Goal: Task Accomplishment & Management: Use online tool/utility

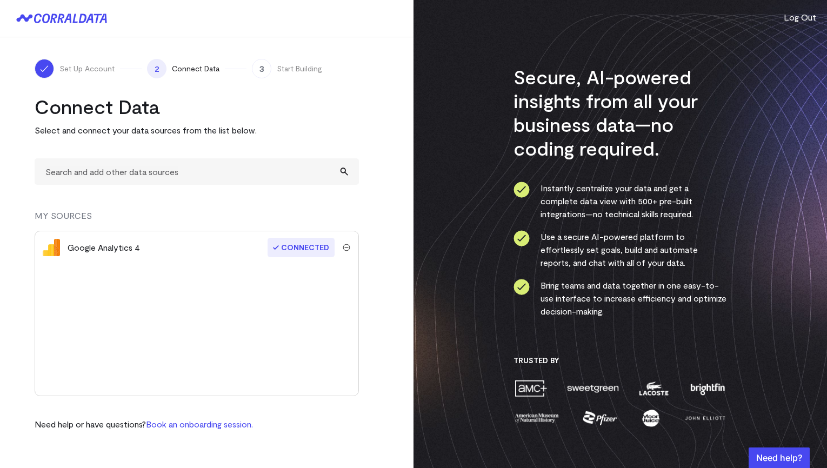
click at [69, 23] on div at bounding box center [207, 18] width 414 height 37
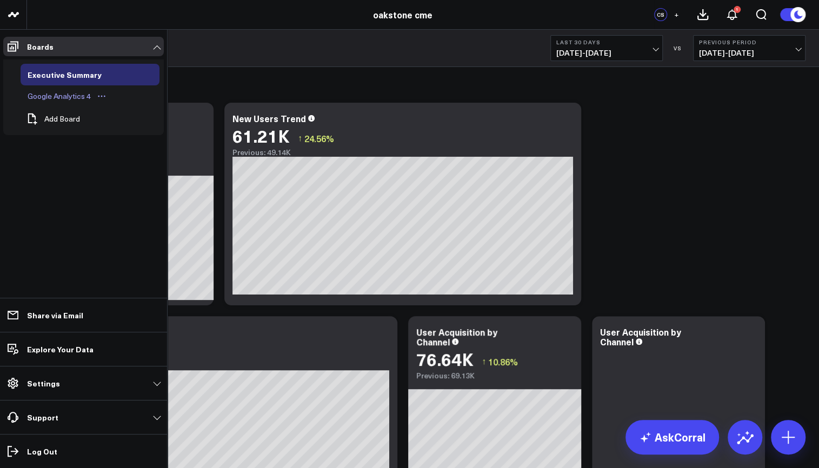
click at [70, 96] on div "Google Analytics 4" at bounding box center [59, 96] width 69 height 13
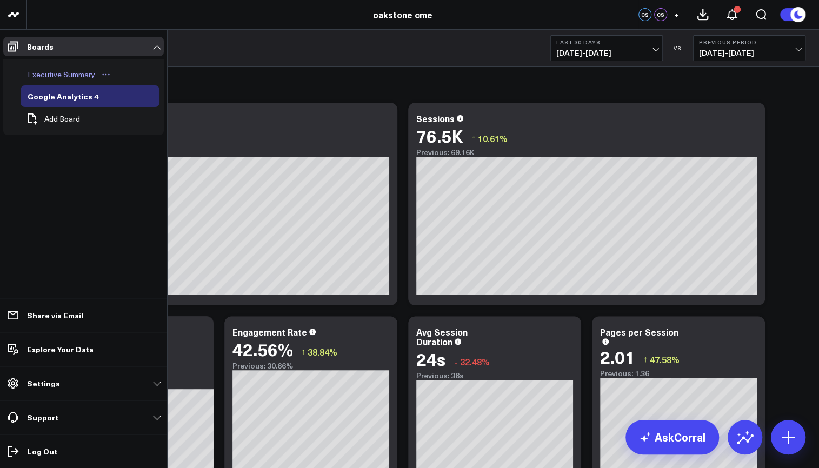
click at [73, 72] on div "Executive Summary" at bounding box center [61, 74] width 73 height 13
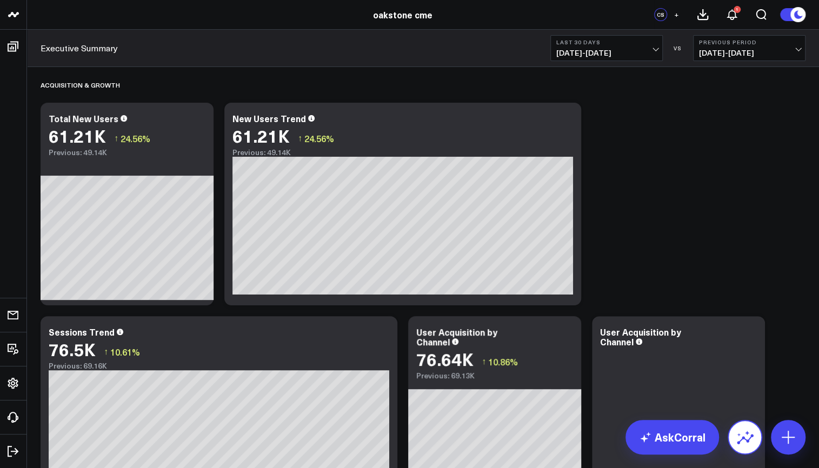
click at [751, 444] on icon at bounding box center [745, 437] width 17 height 17
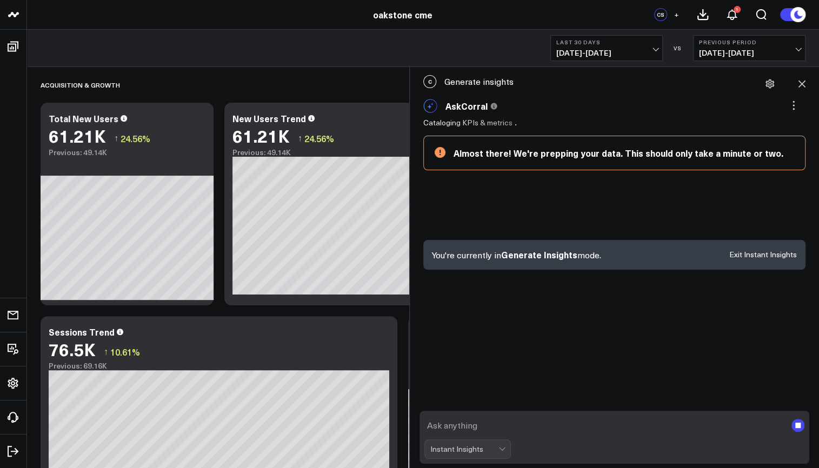
click at [692, 156] on div "Almost there! We're prepping your data. This should only take a minute or two." at bounding box center [624, 153] width 341 height 12
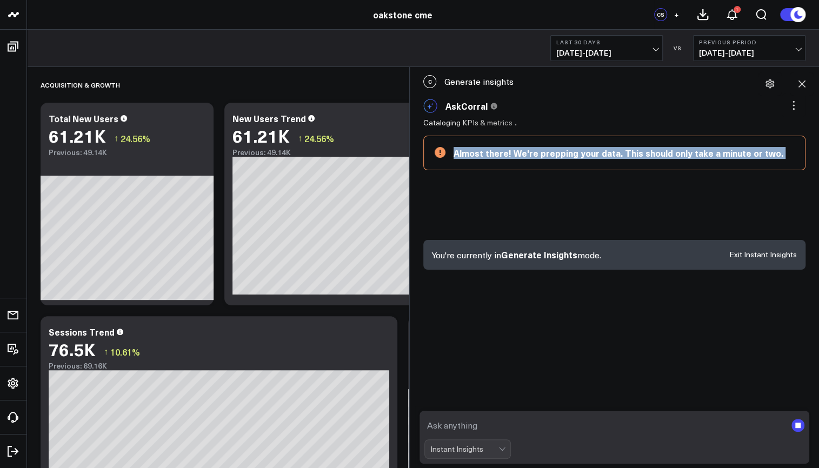
click at [692, 156] on div "Almost there! We're prepping your data. This should only take a minute or two." at bounding box center [624, 153] width 341 height 12
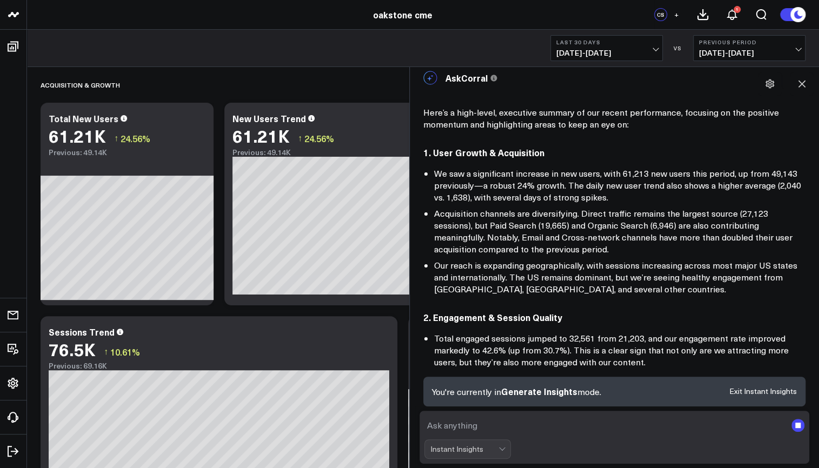
click at [499, 454] on div "Instant Insights" at bounding box center [468, 449] width 87 height 19
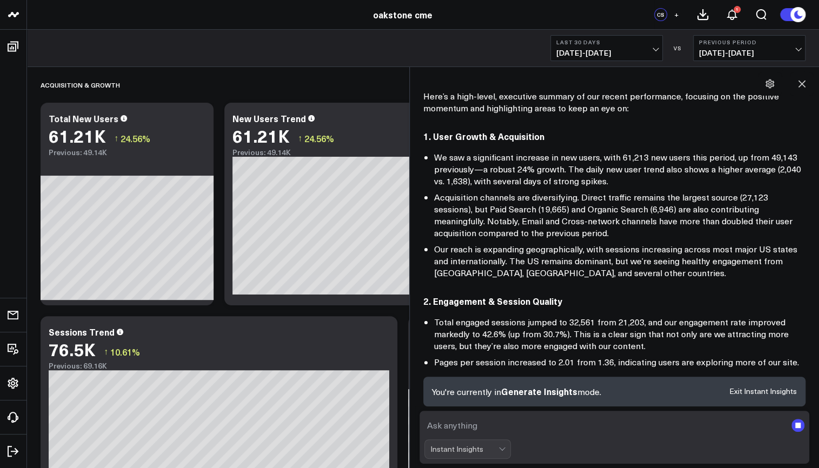
click at [502, 452] on div "Instant Insights" at bounding box center [468, 449] width 87 height 19
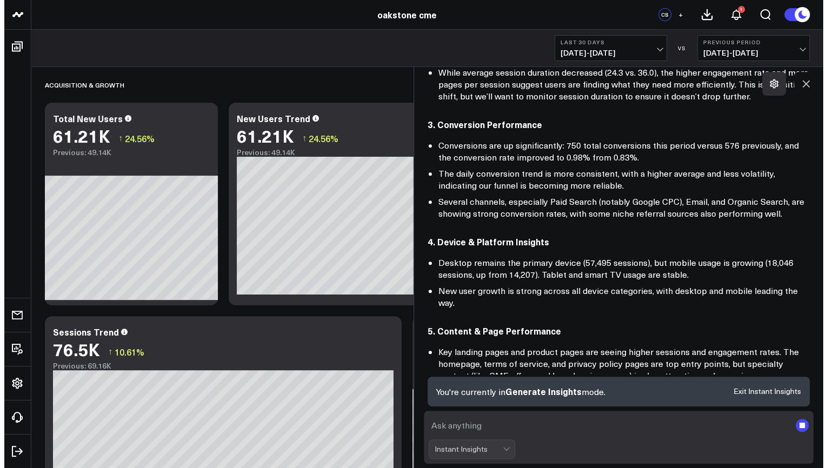
scroll to position [362, 0]
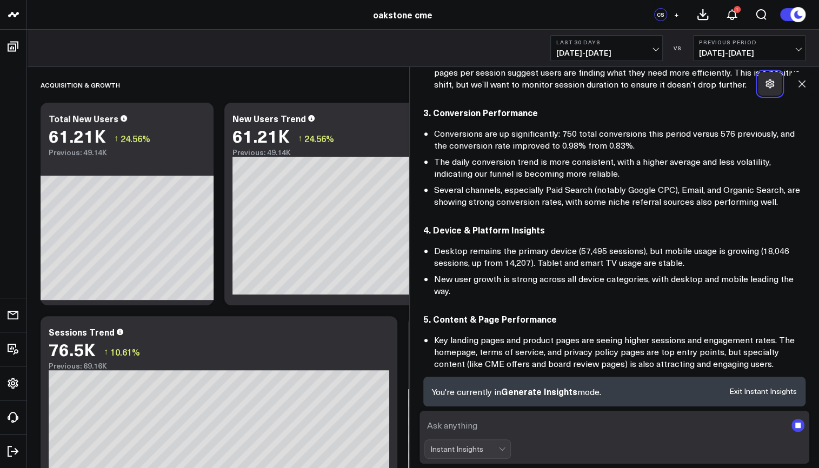
click at [769, 84] on icon at bounding box center [770, 83] width 9 height 9
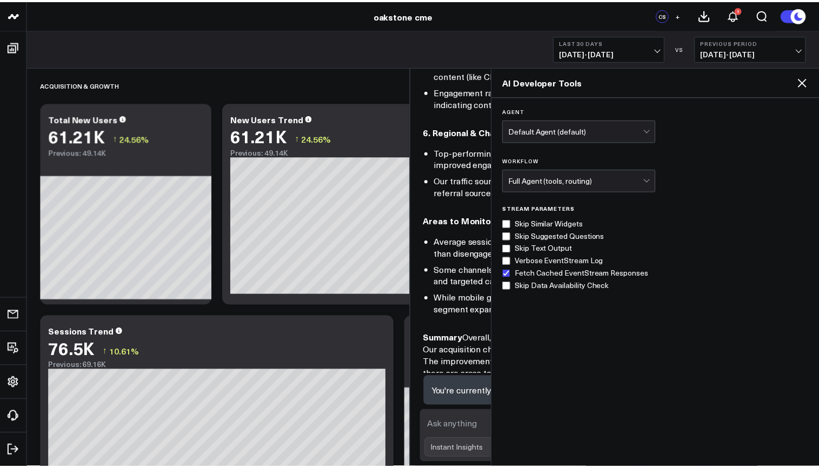
scroll to position [663, 0]
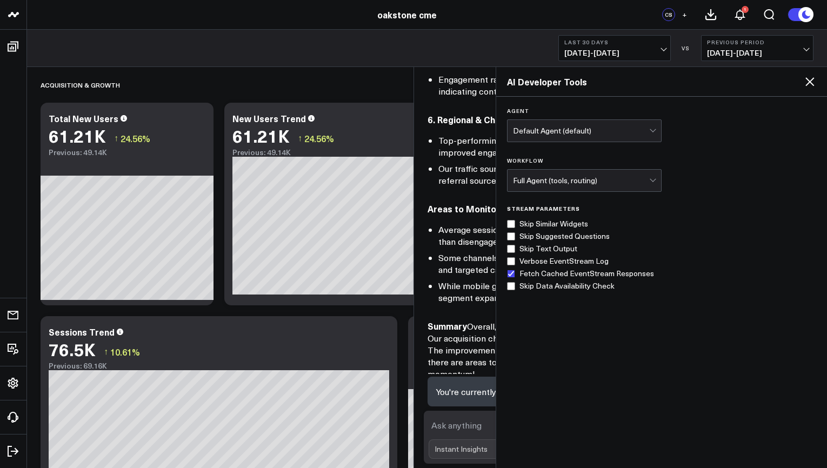
click at [813, 85] on icon at bounding box center [810, 81] width 9 height 9
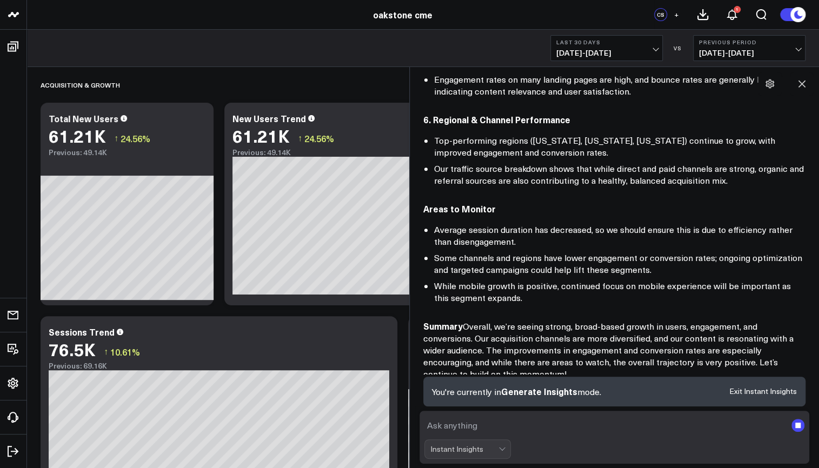
click at [758, 371] on p "Summary Overall, we’re seeing strong, broad-based growth in users, engagement, …" at bounding box center [614, 350] width 382 height 60
click at [712, 380] on div "Results not quite right? Ask a data analyst Loading suggested questions How els…" at bounding box center [614, 421] width 382 height 82
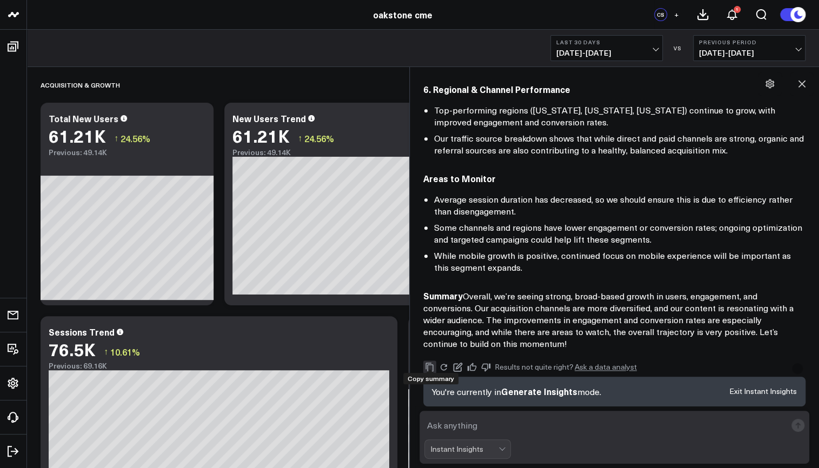
click at [433, 363] on icon "Copy" at bounding box center [430, 366] width 8 height 9
click at [799, 84] on icon at bounding box center [802, 83] width 11 height 11
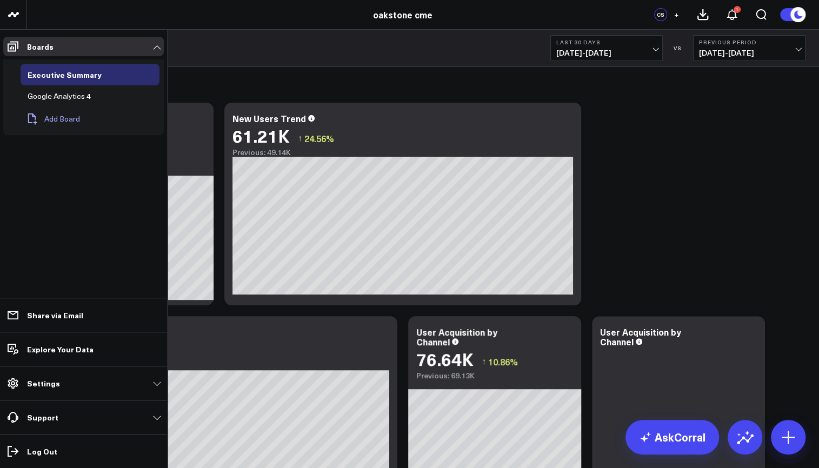
click at [51, 115] on span "Add Board" at bounding box center [62, 119] width 36 height 9
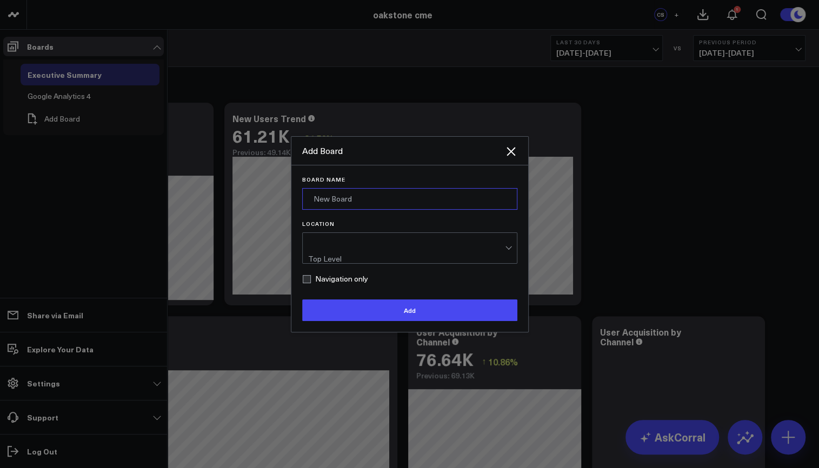
click at [356, 202] on input "Board Name" at bounding box center [409, 199] width 215 height 22
click at [513, 156] on icon "Close" at bounding box center [511, 151] width 9 height 9
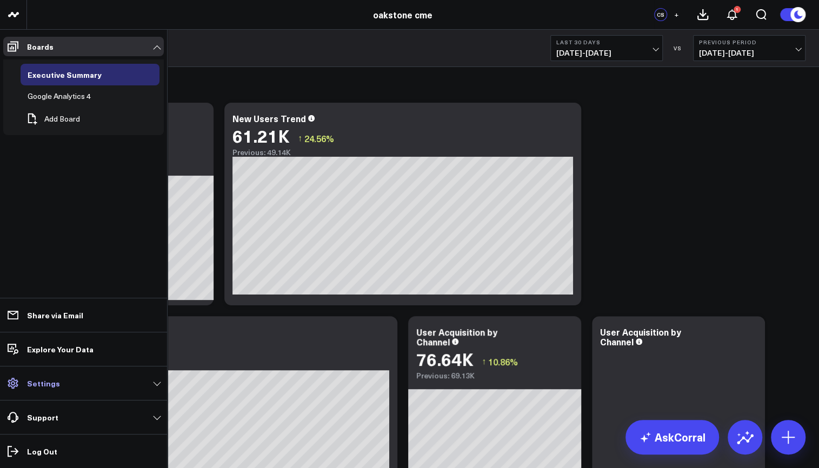
click at [45, 384] on p "Settings" at bounding box center [43, 383] width 33 height 9
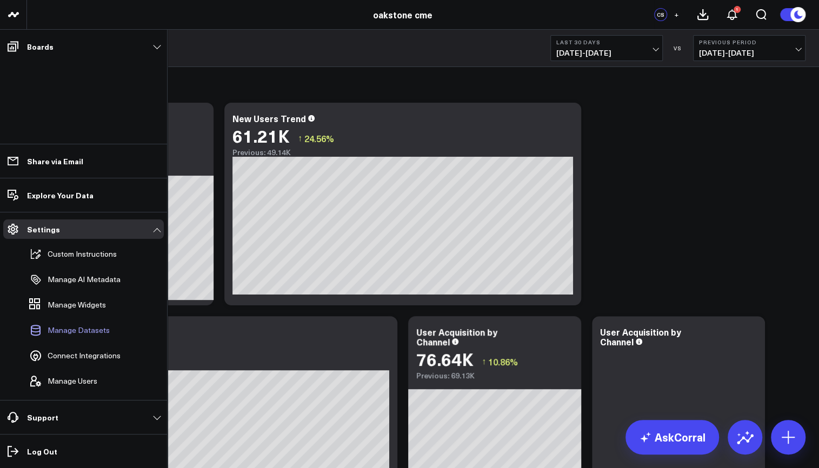
click at [83, 334] on span "Manage Datasets" at bounding box center [79, 330] width 62 height 9
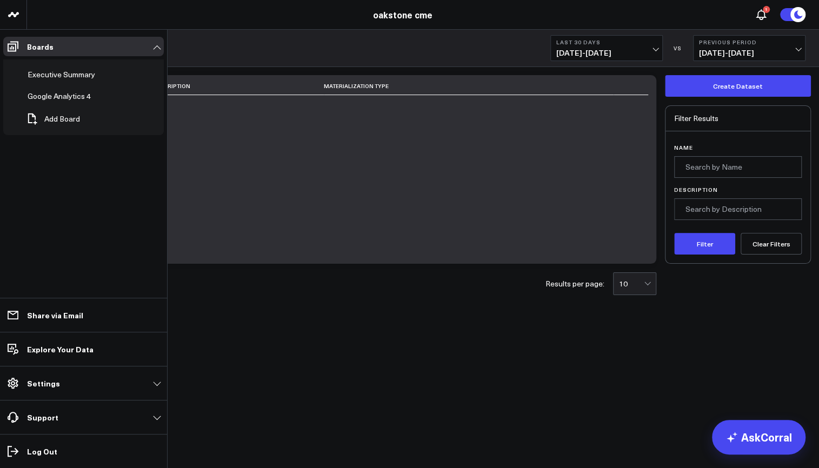
drag, startPoint x: 9, startPoint y: 380, endPoint x: 9, endPoint y: 399, distance: 18.9
click at [9, 399] on li "Settings Custom Instructions Manage AI Metadata Manage Widgets Manage Datasets …" at bounding box center [83, 383] width 167 height 34
click at [55, 381] on p "Settings" at bounding box center [43, 383] width 33 height 9
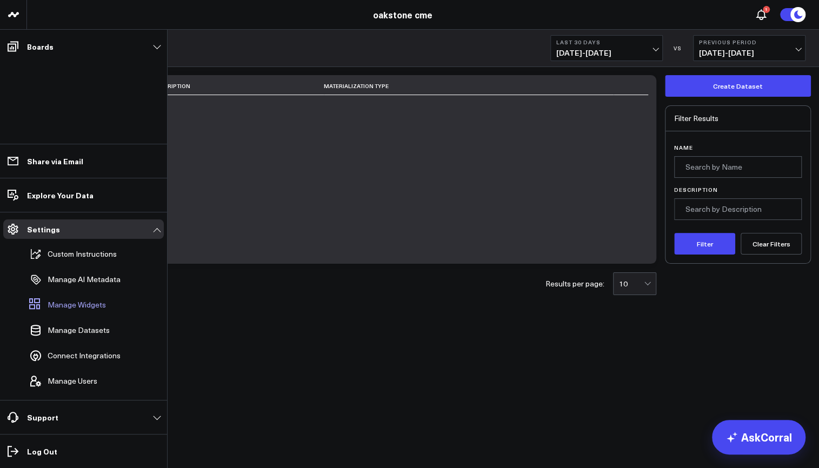
click at [45, 300] on link "Manage Widgets" at bounding box center [78, 305] width 107 height 24
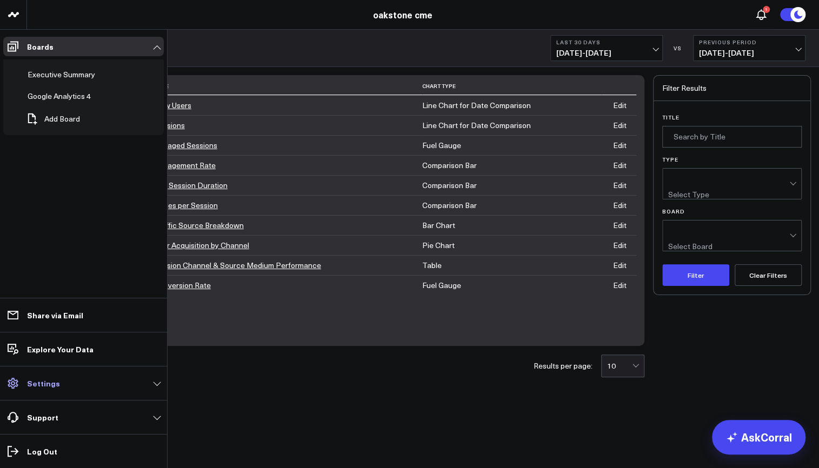
click at [53, 383] on p "Settings" at bounding box center [43, 383] width 33 height 9
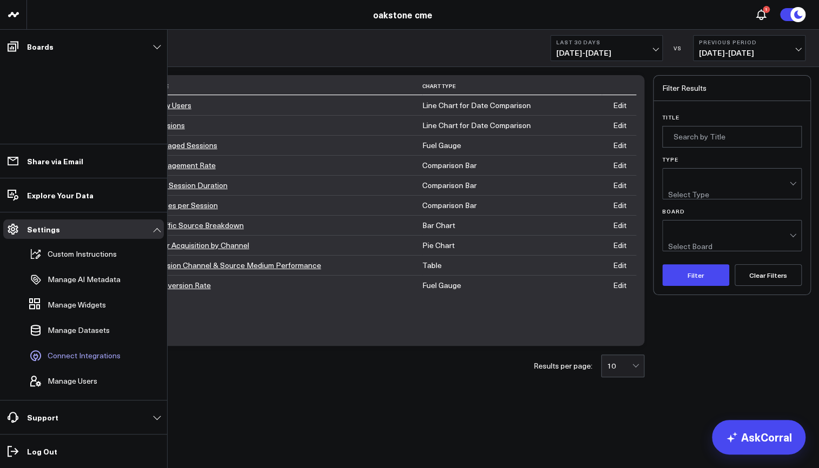
click at [74, 354] on span "Connect Integrations" at bounding box center [84, 356] width 73 height 9
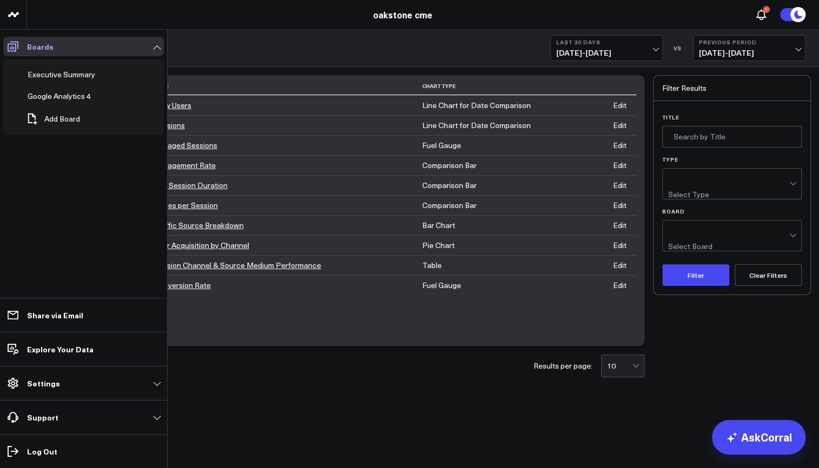
click at [14, 46] on icon at bounding box center [12, 46] width 13 height 13
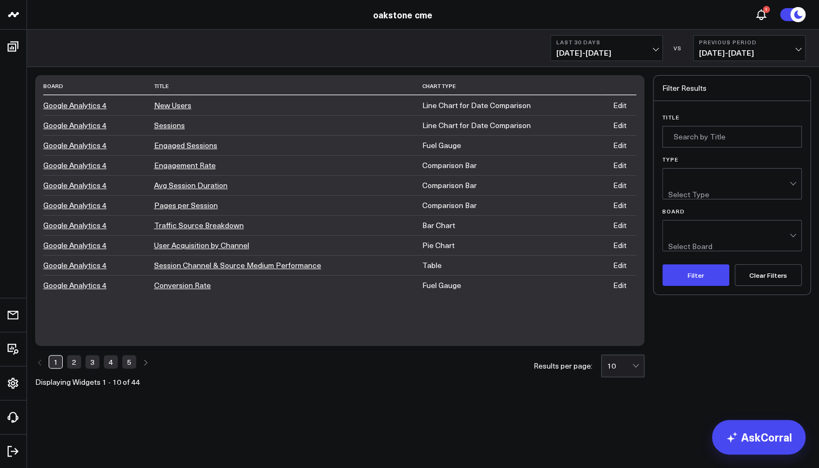
click at [253, 370] on div "1 2 3 4 5 Displaying Widgets 1 - 10 of 44 Results per page: 10" at bounding box center [339, 370] width 609 height 31
click at [144, 363] on icon "Next page" at bounding box center [145, 363] width 6 height 6
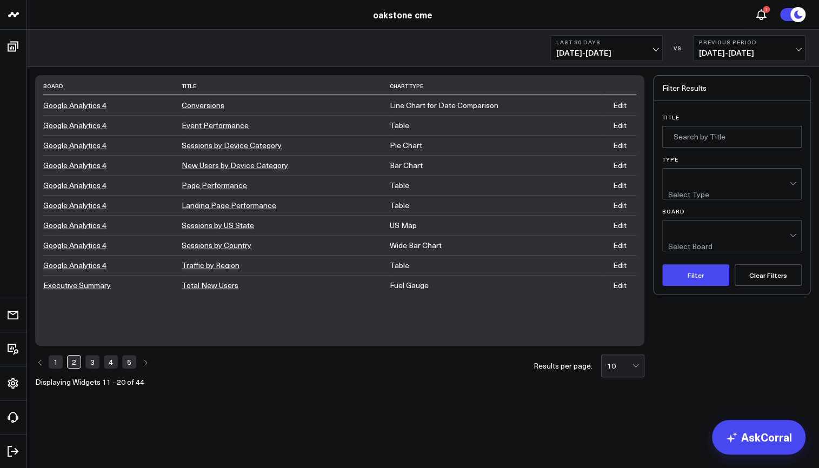
click at [128, 361] on link "5" at bounding box center [129, 361] width 14 height 13
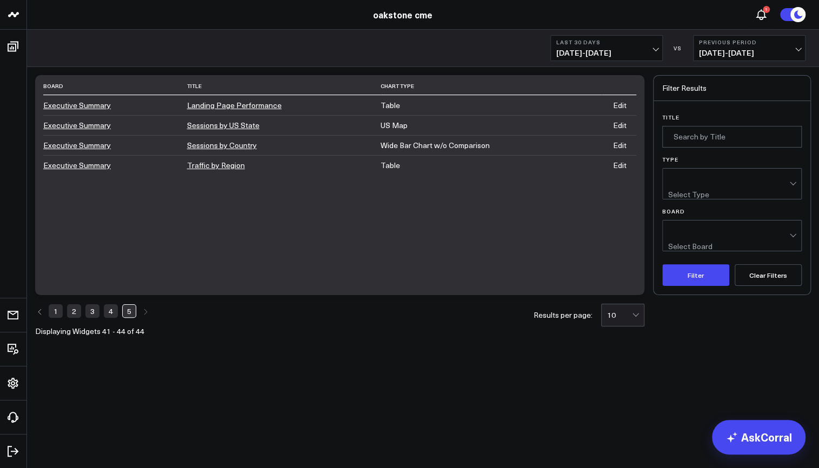
click at [108, 304] on link "4" at bounding box center [111, 310] width 14 height 13
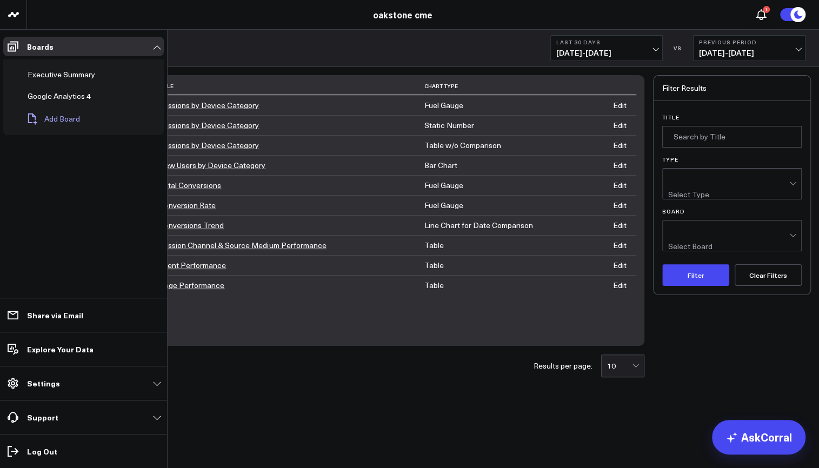
click at [49, 115] on span "Add Board" at bounding box center [62, 119] width 36 height 9
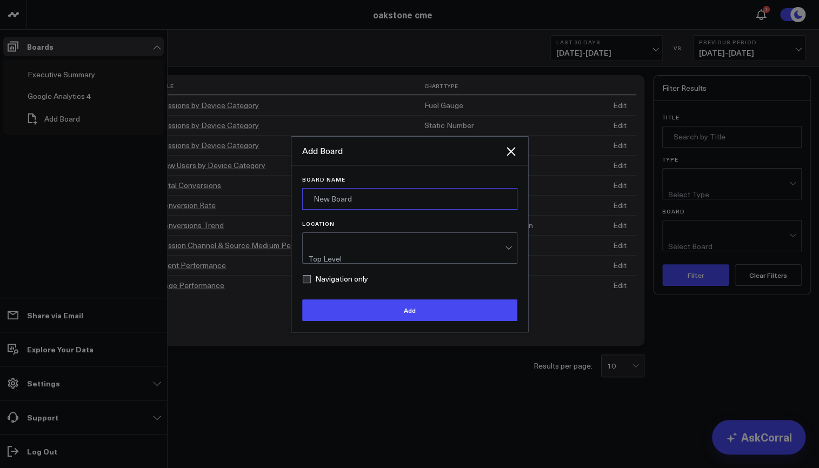
click at [362, 200] on input "Board Name" at bounding box center [409, 199] width 215 height 22
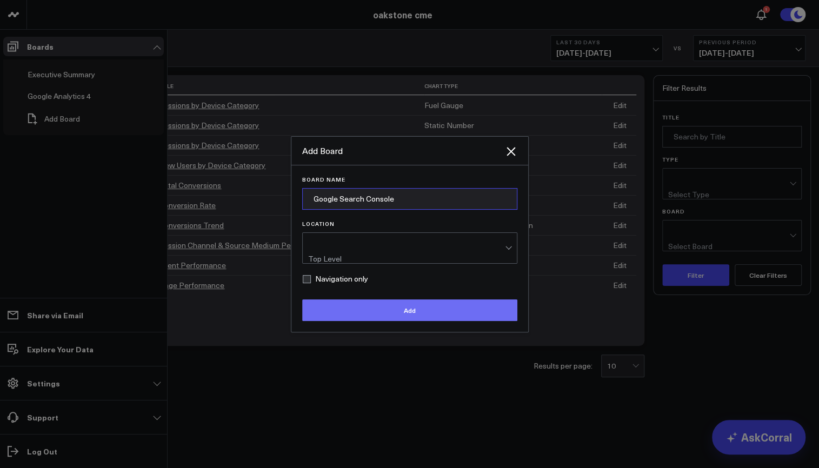
type input "Google Search Console"
click at [371, 310] on button "Add" at bounding box center [409, 311] width 215 height 22
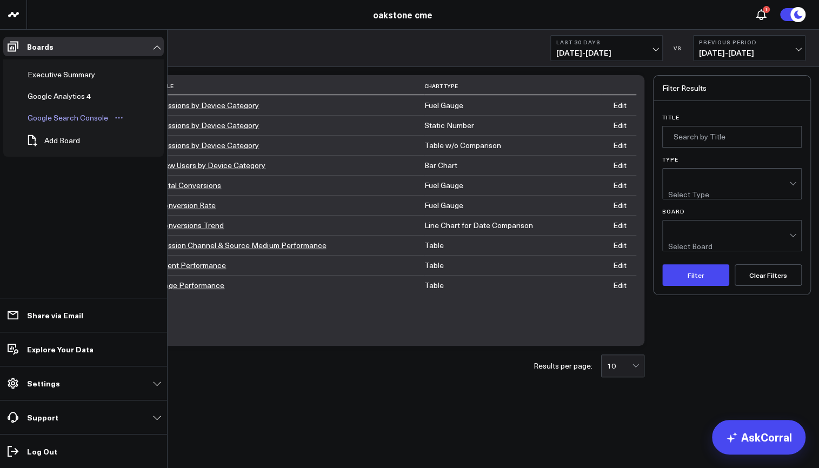
click at [84, 123] on div "Google Search Console" at bounding box center [68, 117] width 86 height 13
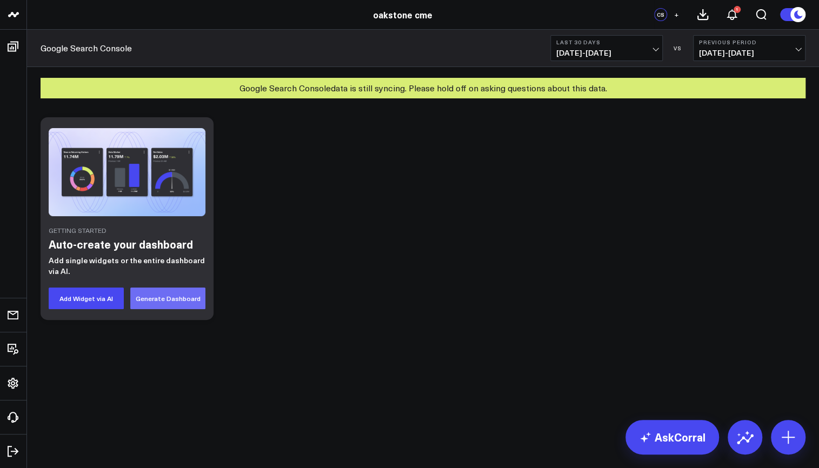
click at [167, 294] on button "Generate Dashboard" at bounding box center [167, 299] width 75 height 22
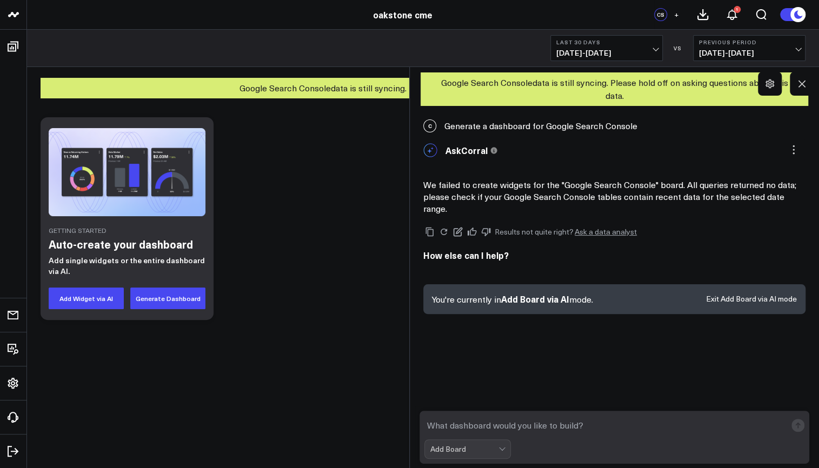
click at [688, 144] on div "AskCorral This feature is experimental, yet powerful. Always check your answers…" at bounding box center [614, 150] width 382 height 25
click at [803, 85] on icon at bounding box center [802, 83] width 7 height 7
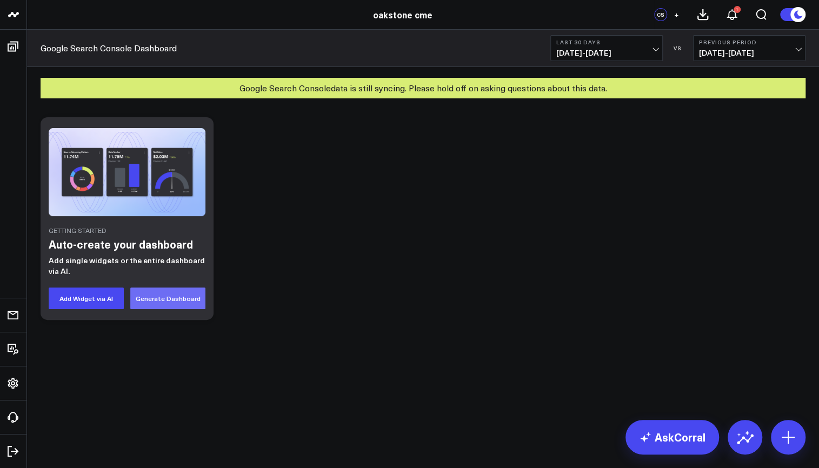
click at [160, 297] on button "Generate Dashboard" at bounding box center [167, 299] width 75 height 22
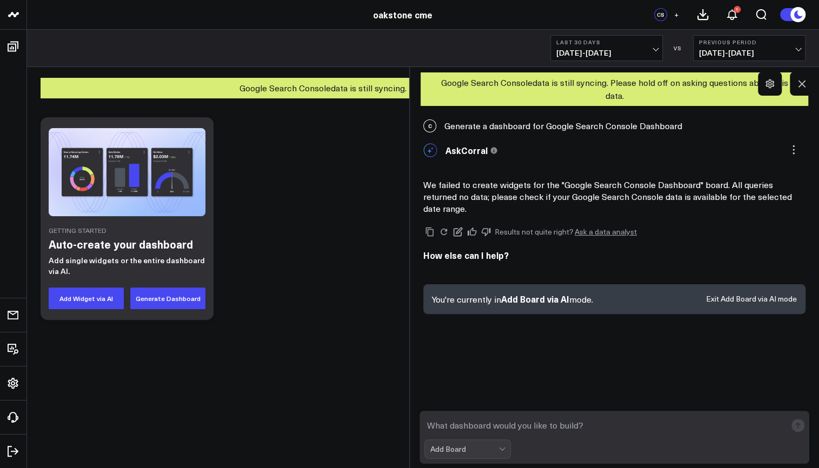
click at [478, 452] on div "Add Board" at bounding box center [464, 449] width 68 height 9
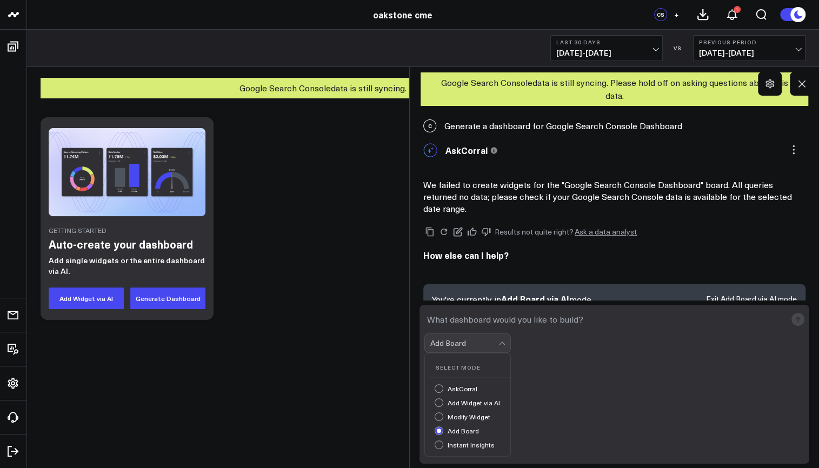
click at [389, 342] on div "Getting Started Auto-create your dashboard Add single widgets or the entire das…" at bounding box center [423, 247] width 792 height 287
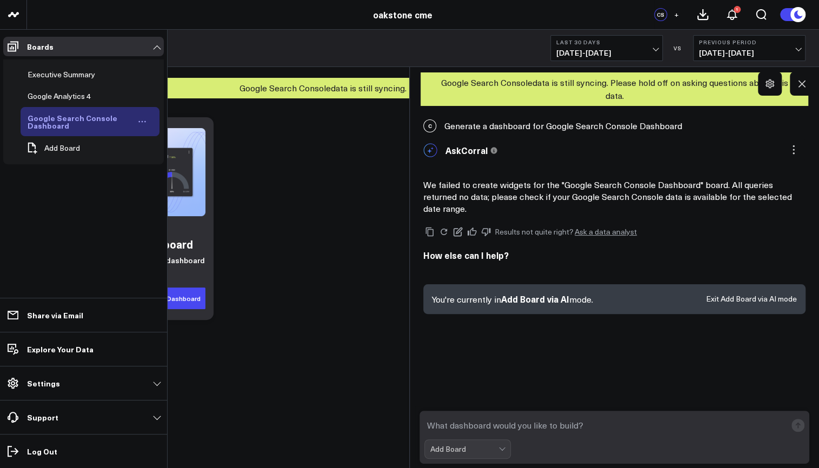
click at [64, 118] on div "Google Search Console Dashboard" at bounding box center [80, 121] width 111 height 21
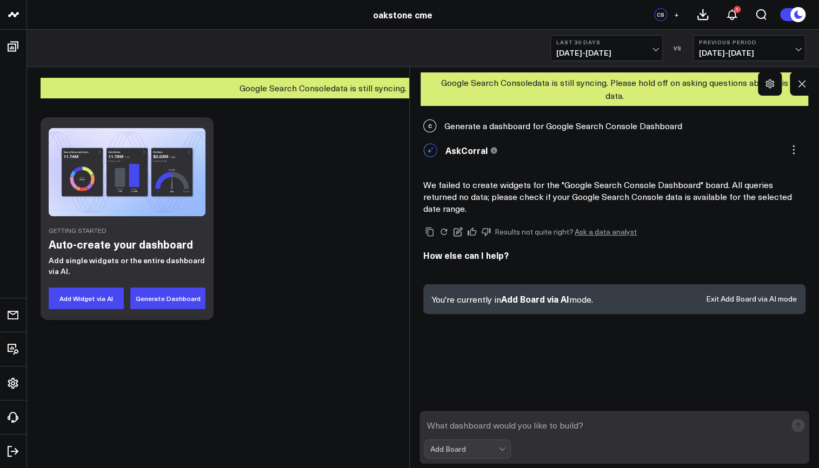
click at [313, 184] on div "Getting Started Auto-create your dashboard Add single widgets or the entire das…" at bounding box center [423, 219] width 776 height 214
click at [801, 86] on icon at bounding box center [802, 83] width 11 height 11
